Goal: Task Accomplishment & Management: Complete application form

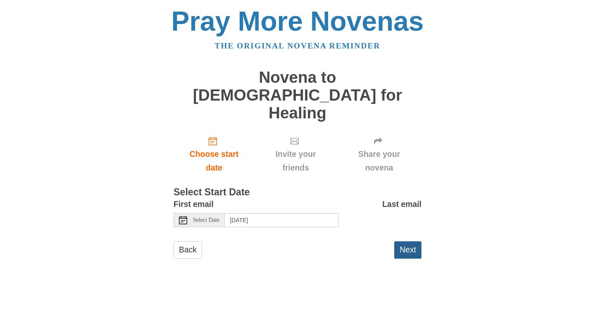
click at [406, 241] on button "Next" at bounding box center [407, 249] width 27 height 17
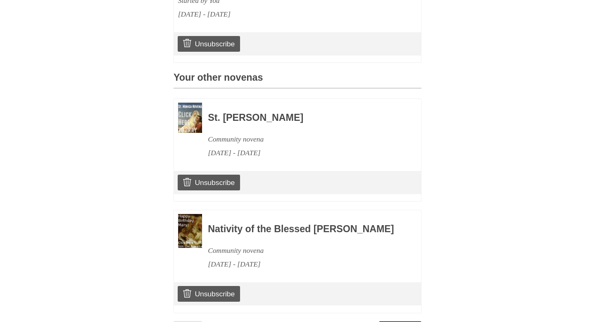
scroll to position [342, 0]
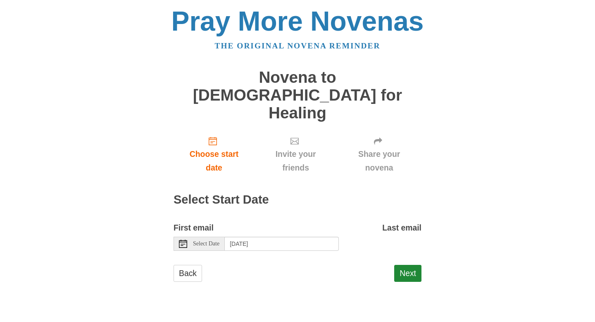
click at [182, 239] on use at bounding box center [183, 243] width 8 height 8
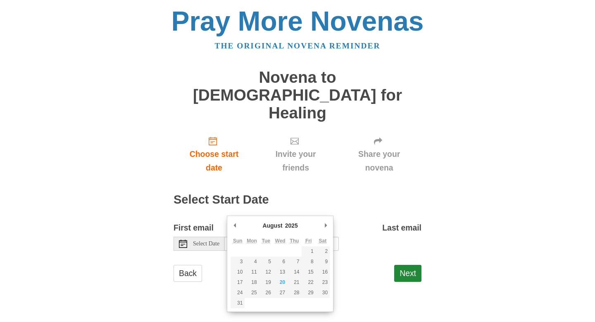
click at [278, 180] on div "Choose start date Invite your friends Share your novena Select Start Date First…" at bounding box center [298, 210] width 248 height 160
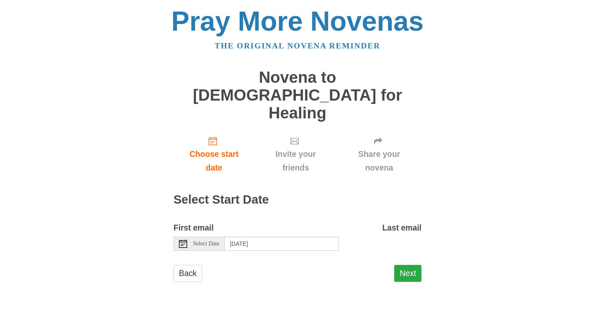
click at [408, 265] on button "Next" at bounding box center [407, 273] width 27 height 17
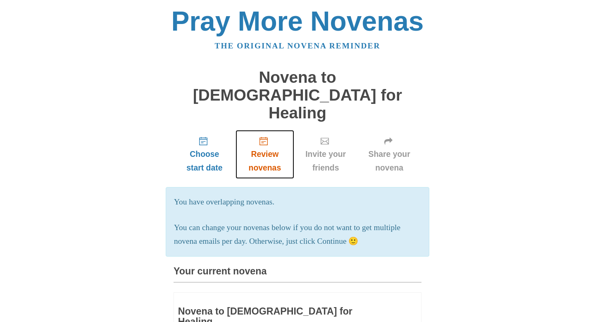
click at [266, 147] on span "Review novenas" at bounding box center [265, 160] width 42 height 27
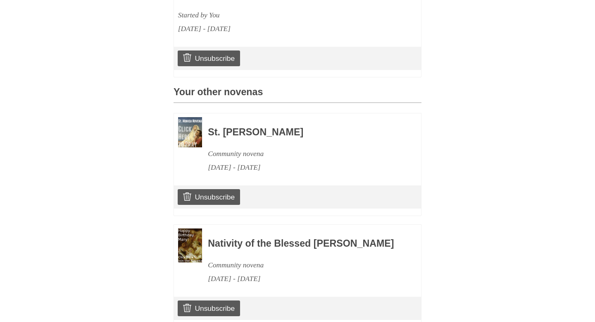
scroll to position [328, 0]
click at [220, 189] on link "Unsubscribe" at bounding box center [209, 197] width 62 height 16
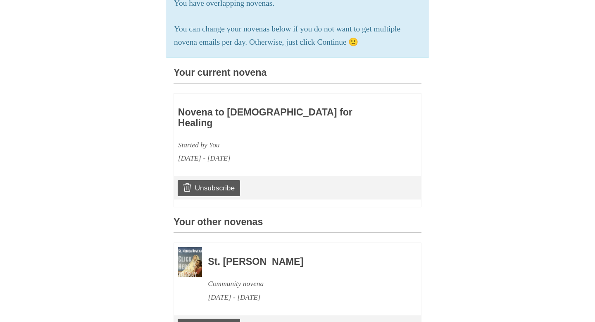
scroll to position [240, 0]
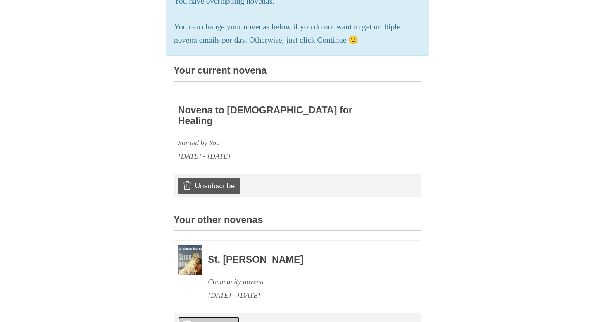
click at [217, 316] on link "Unsubscribe" at bounding box center [209, 324] width 62 height 16
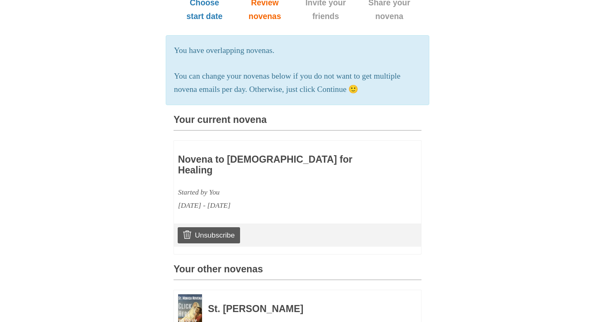
scroll to position [190, 0]
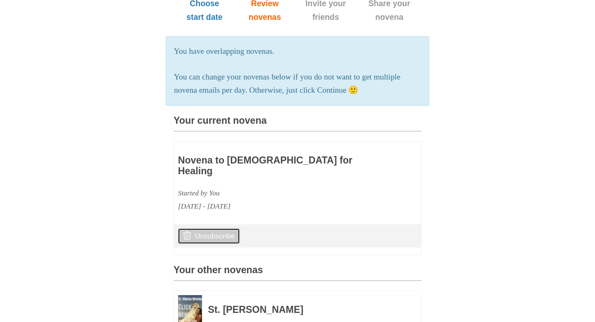
click at [218, 228] on link "Unsubscribe" at bounding box center [209, 236] width 62 height 16
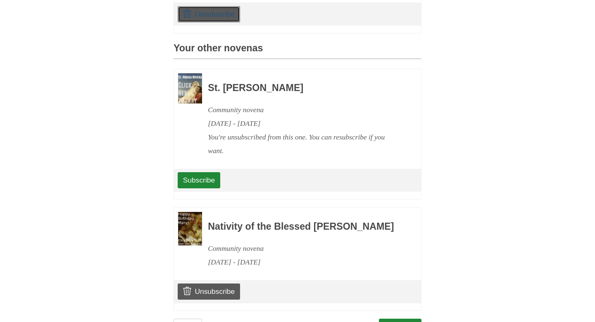
scroll to position [414, 0]
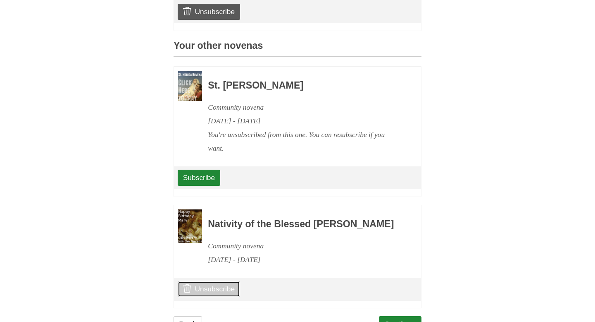
click at [208, 281] on link "Unsubscribe" at bounding box center [209, 289] width 62 height 16
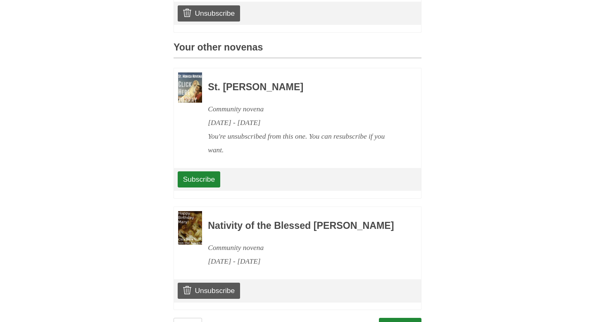
scroll to position [414, 0]
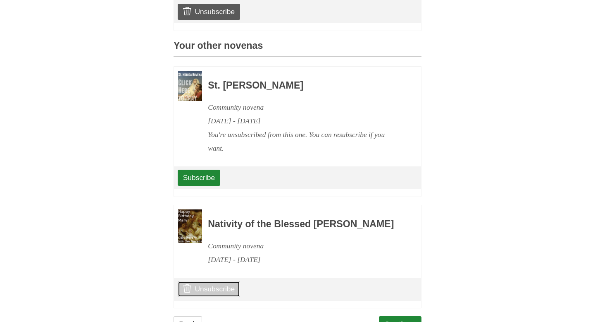
click at [211, 281] on link "Unsubscribe" at bounding box center [209, 289] width 62 height 16
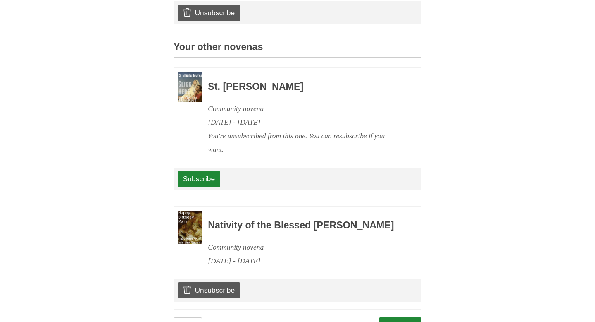
scroll to position [414, 0]
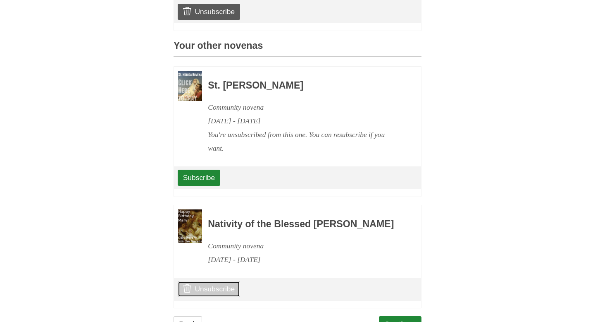
click at [209, 281] on link "Unsubscribe" at bounding box center [209, 289] width 62 height 16
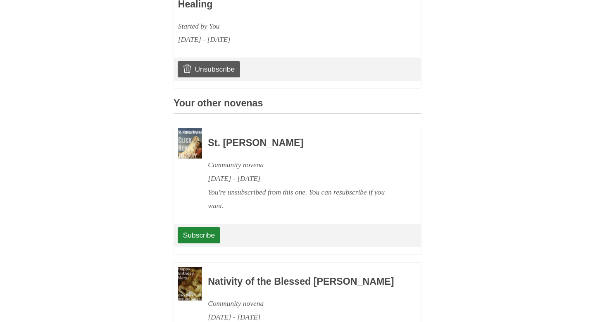
scroll to position [441, 0]
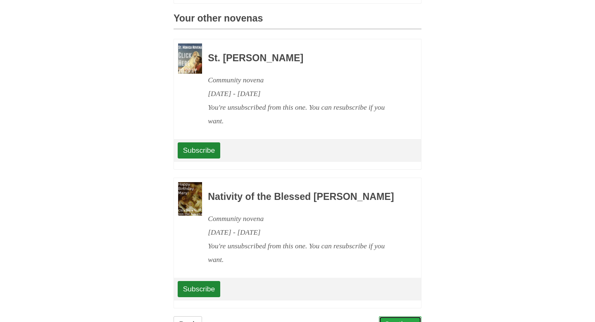
click at [395, 316] on link "Continue" at bounding box center [400, 324] width 43 height 17
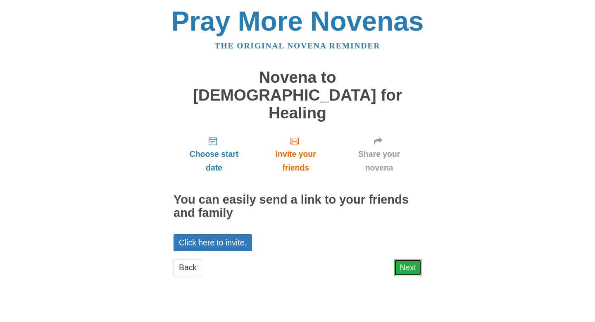
click at [404, 259] on link "Next" at bounding box center [407, 267] width 27 height 17
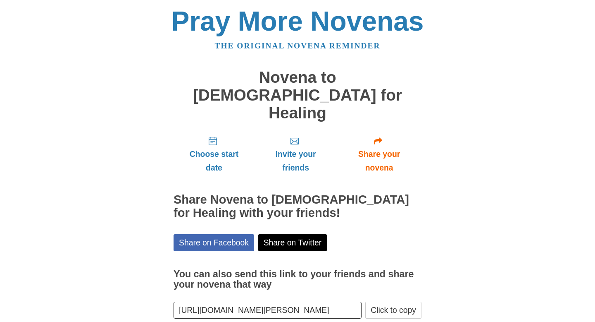
scroll to position [10, 0]
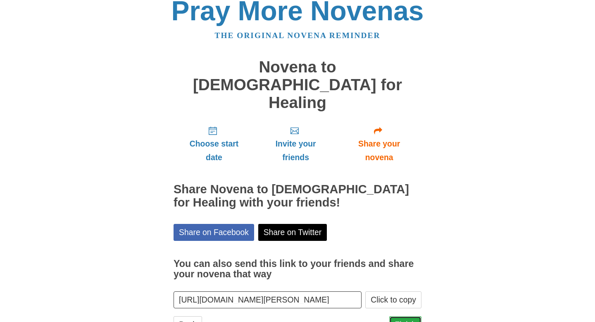
click at [404, 316] on link "Finish" at bounding box center [405, 324] width 32 height 17
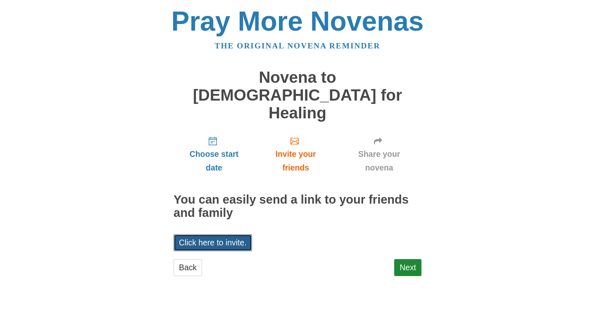
click at [217, 234] on link "Click here to invite." at bounding box center [213, 242] width 79 height 17
